Goal: Information Seeking & Learning: Check status

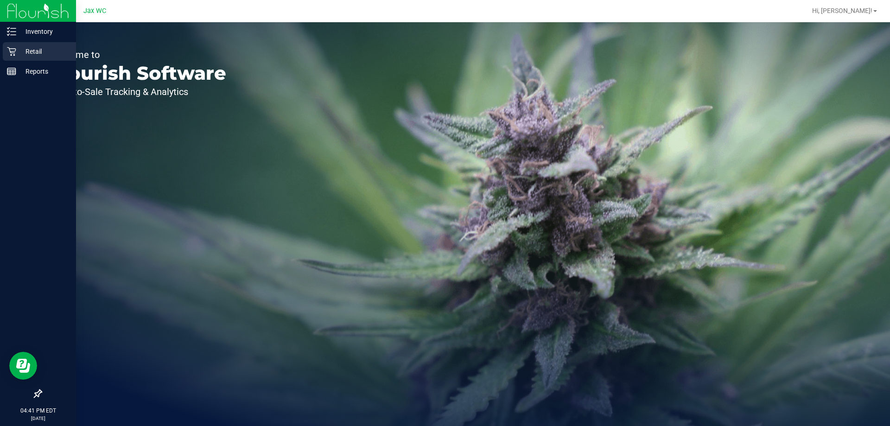
click at [26, 48] on p "Retail" at bounding box center [44, 51] width 56 height 11
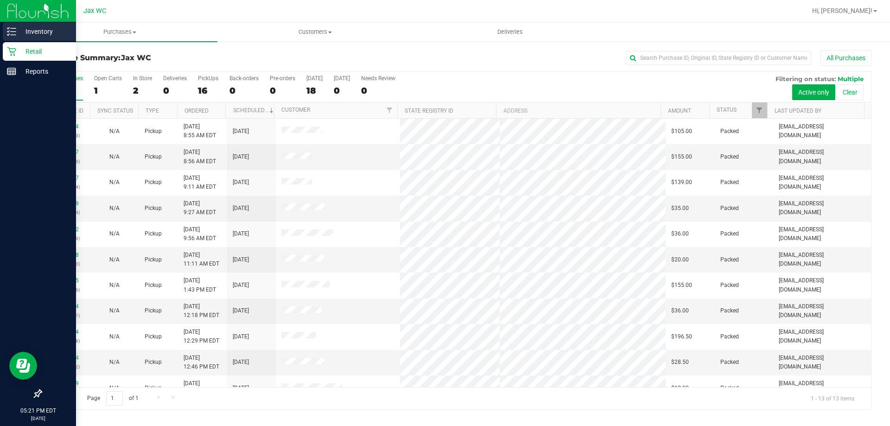
click at [38, 27] on p "Inventory" at bounding box center [44, 31] width 56 height 11
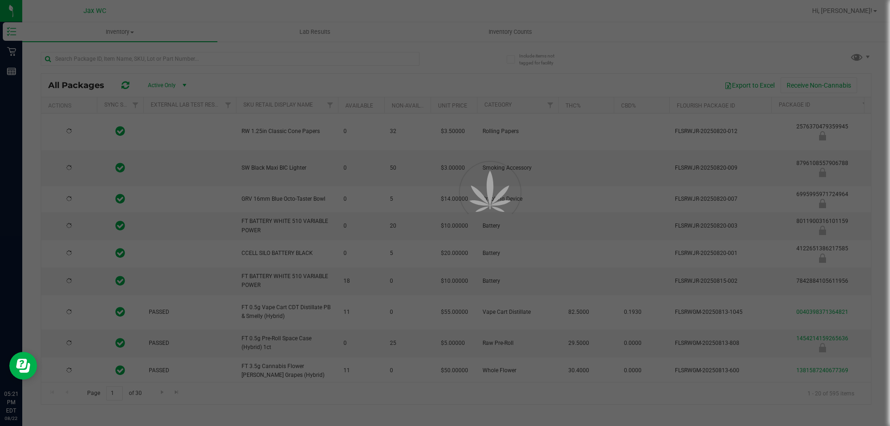
click at [293, 55] on div at bounding box center [445, 213] width 890 height 426
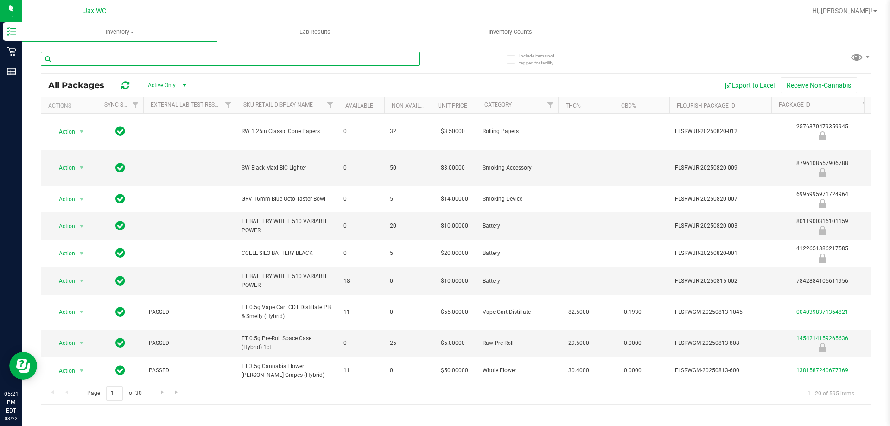
click at [292, 57] on input "text" at bounding box center [230, 59] width 379 height 14
type input "fried ice cream"
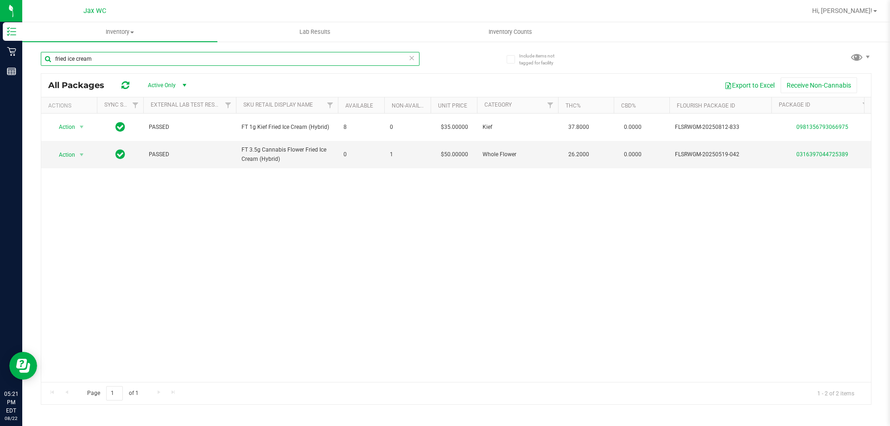
click at [217, 63] on input "fried ice cream" at bounding box center [230, 59] width 379 height 14
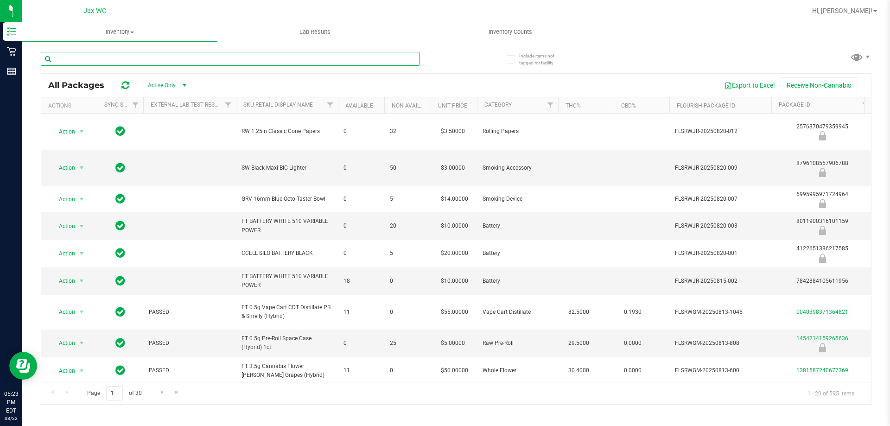
click at [154, 58] on input "text" at bounding box center [230, 59] width 379 height 14
click at [153, 58] on input "text" at bounding box center [230, 59] width 379 height 14
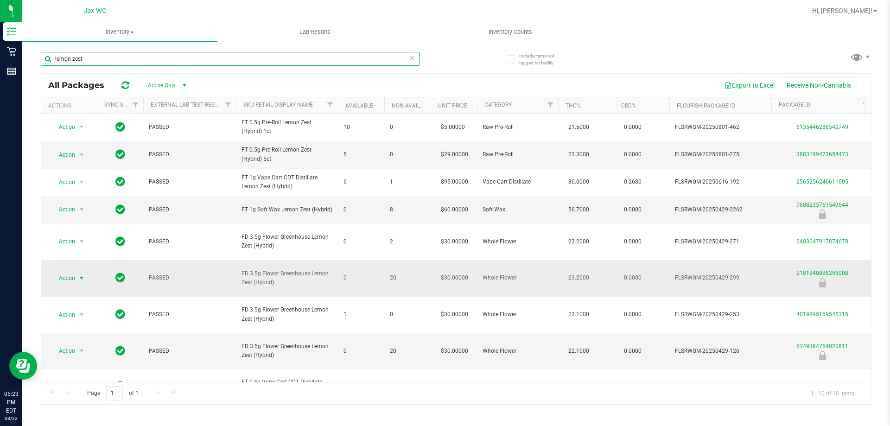
type input "lemon zest"
click at [59, 273] on span "Action" at bounding box center [63, 278] width 25 height 13
click at [113, 270] on td at bounding box center [120, 278] width 46 height 37
click at [78, 274] on span "select" at bounding box center [81, 277] width 7 height 7
click at [83, 286] on li "Global inventory" at bounding box center [80, 287] width 59 height 14
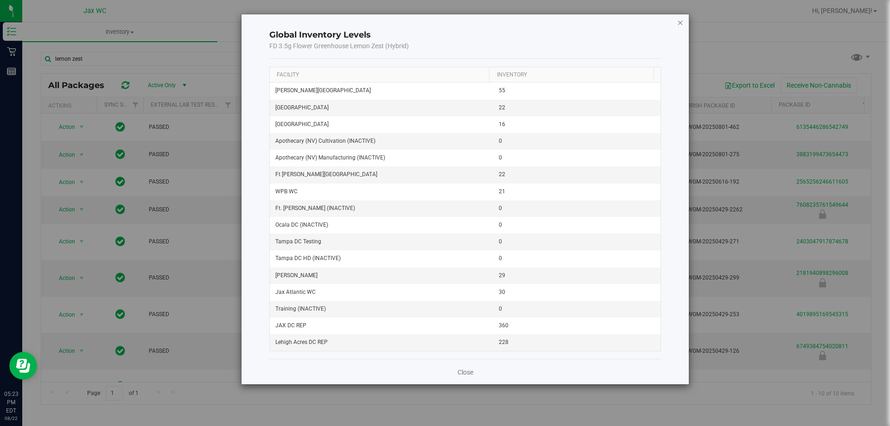
click at [680, 22] on icon "button" at bounding box center [680, 22] width 6 height 11
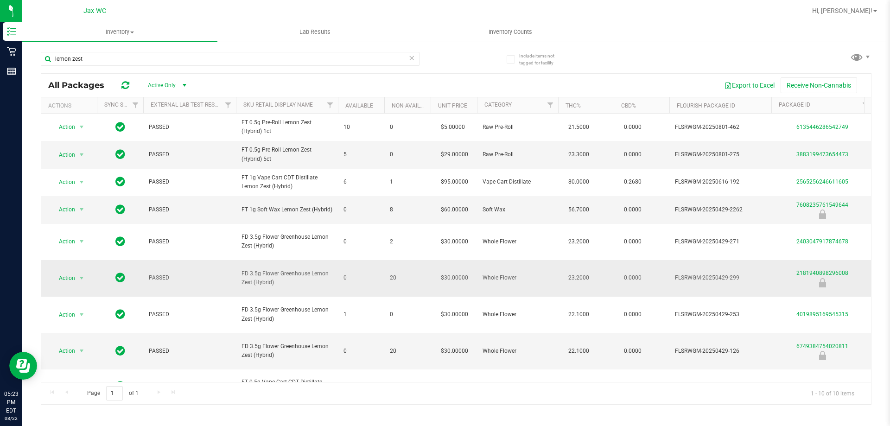
click at [821, 278] on icon at bounding box center [822, 282] width 7 height 9
click at [70, 272] on span "Action" at bounding box center [63, 278] width 25 height 13
click at [69, 285] on li "Global inventory" at bounding box center [80, 287] width 59 height 14
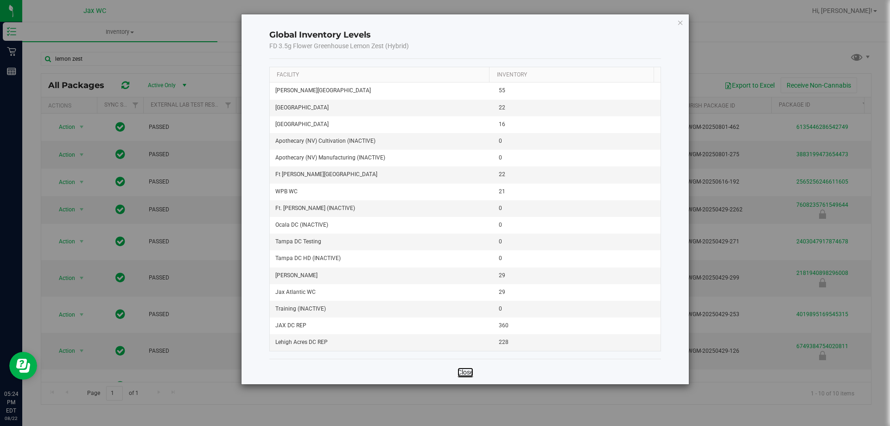
click at [464, 372] on link "Close" at bounding box center [465, 372] width 16 height 9
